Goal: Information Seeking & Learning: Understand process/instructions

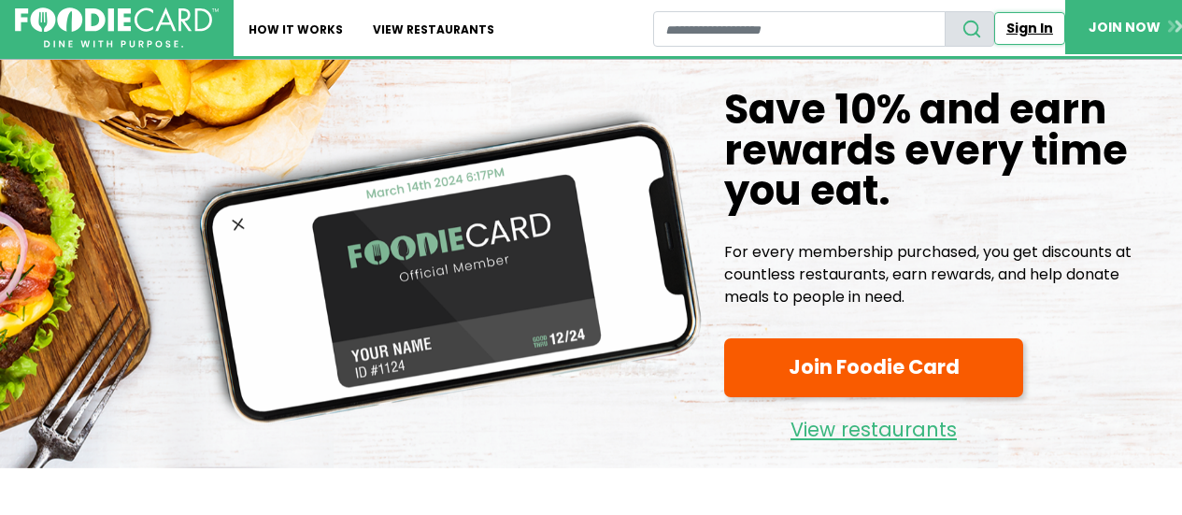
click at [1018, 27] on link "Sign In" at bounding box center [1029, 28] width 71 height 33
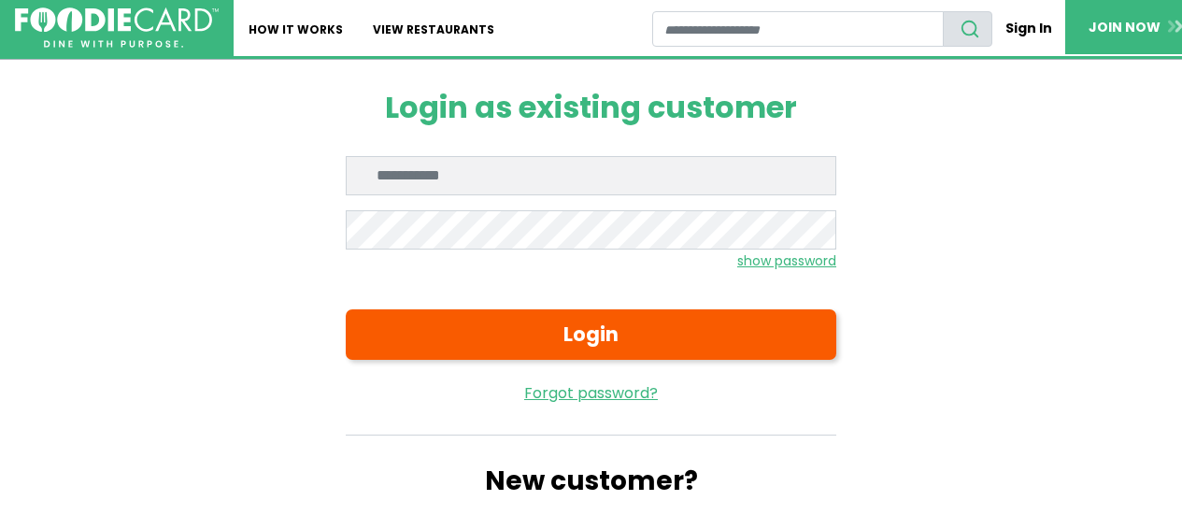
click at [400, 177] on input "Enter email" at bounding box center [591, 175] width 491 height 39
click at [33, 103] on div "Login as existing customer Enter email Enter password show password Login Forgo…" at bounding box center [591, 315] width 1121 height 511
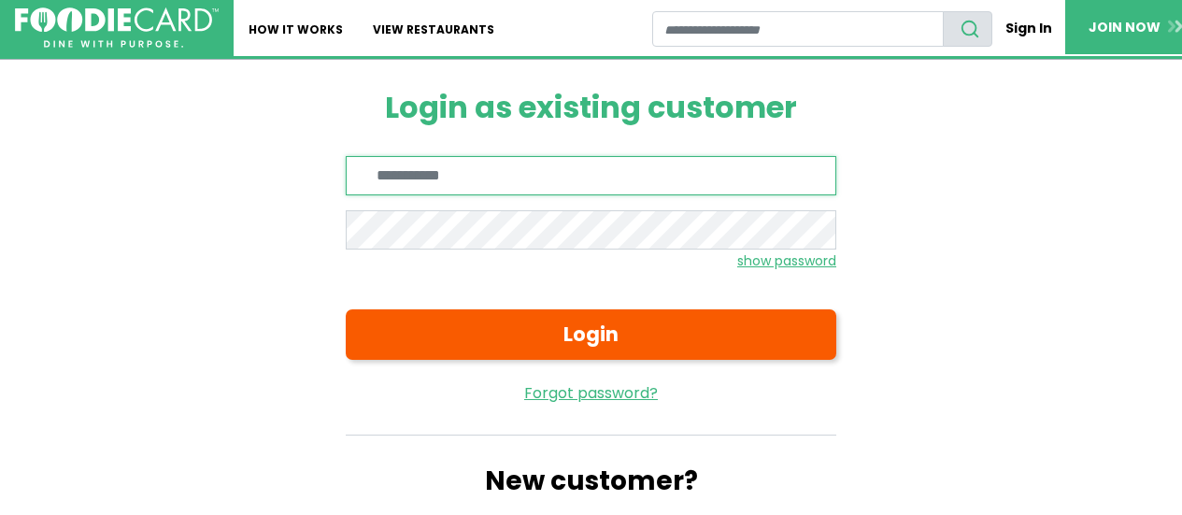
click at [462, 173] on input "Enter email" at bounding box center [591, 175] width 491 height 39
type input "**********"
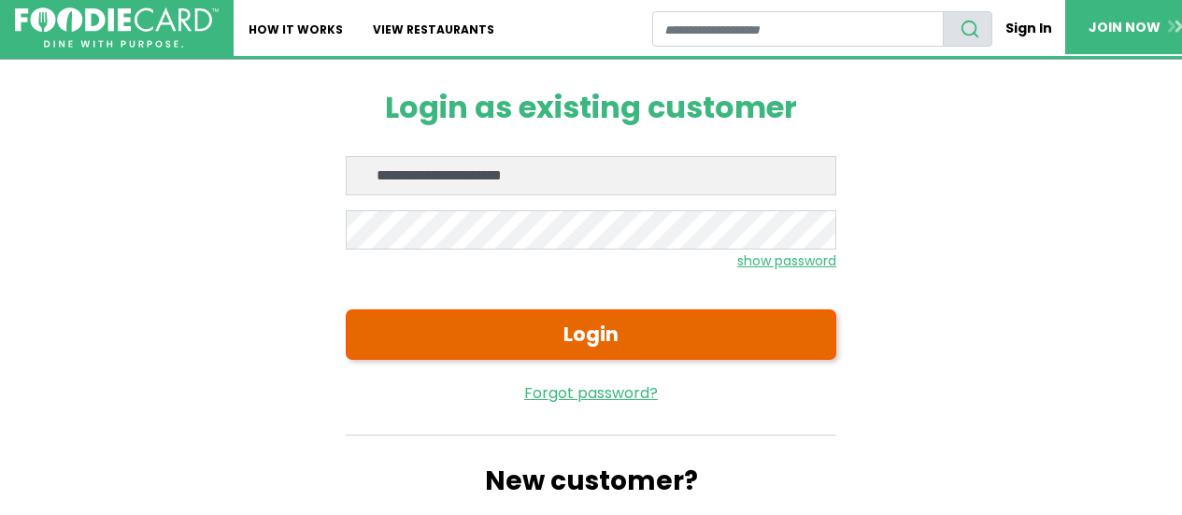
click at [621, 331] on button "Login" at bounding box center [591, 334] width 491 height 50
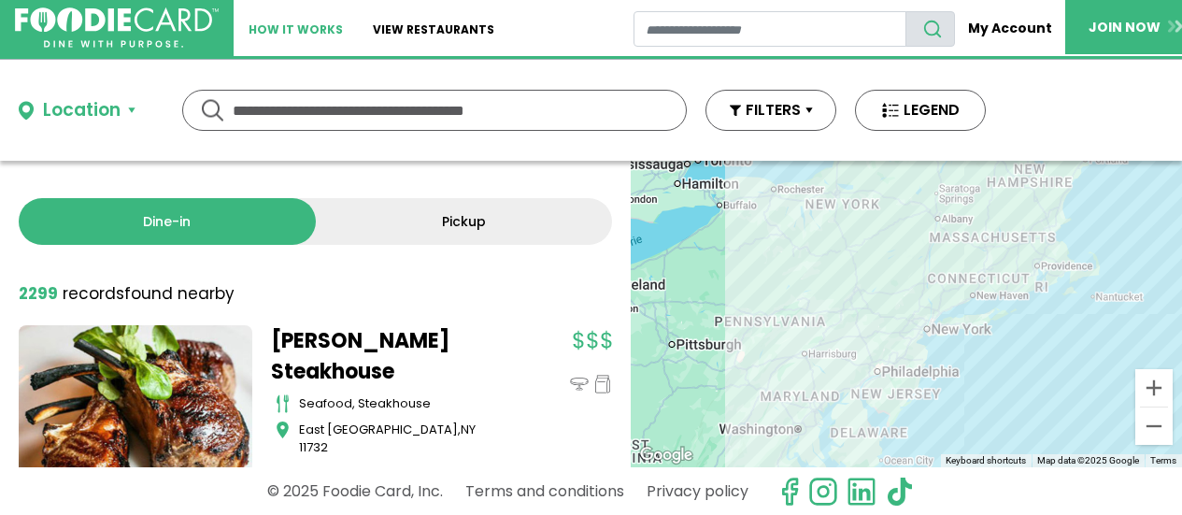
click at [298, 30] on link "How It Works" at bounding box center [296, 28] width 124 height 56
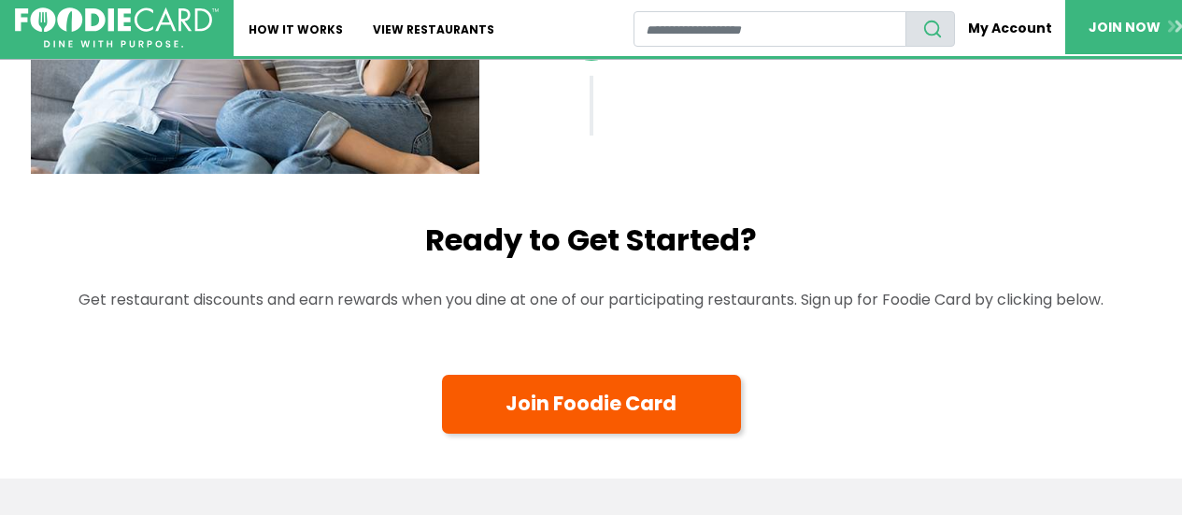
scroll to position [2336, 0]
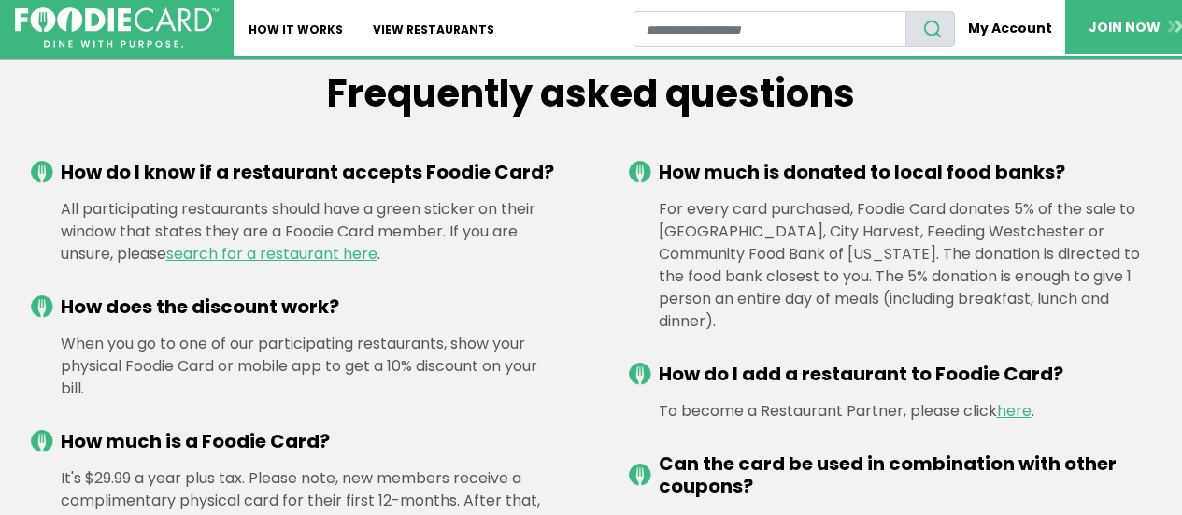
click at [1049, 275] on div "For every card purchased, Foodie Card donates 5% of the sale to Island Harvest,…" at bounding box center [890, 265] width 523 height 135
